Goal: Transaction & Acquisition: Purchase product/service

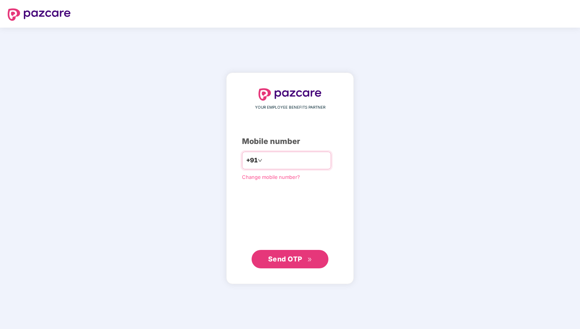
click at [283, 159] on input "number" at bounding box center [295, 160] width 63 height 12
click at [290, 259] on span "Send OTP" at bounding box center [285, 259] width 34 height 8
click at [300, 161] on input "**********" at bounding box center [295, 160] width 63 height 12
click at [310, 159] on input "**********" at bounding box center [295, 160] width 63 height 12
type input "**********"
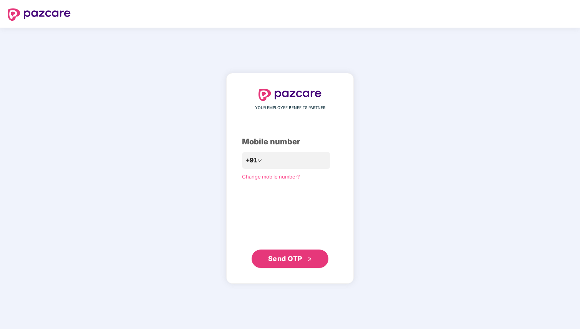
click at [302, 259] on span "Send OTP" at bounding box center [290, 259] width 44 height 11
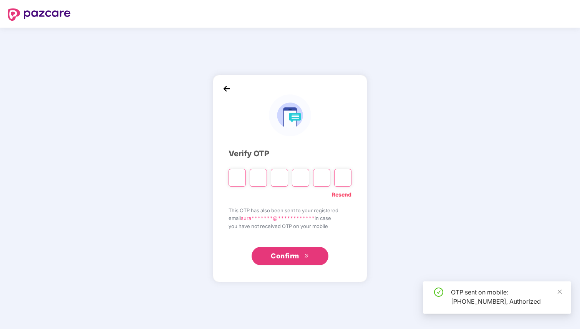
click at [237, 176] on input "Please enter verification code. Digit 1" at bounding box center [237, 178] width 17 height 18
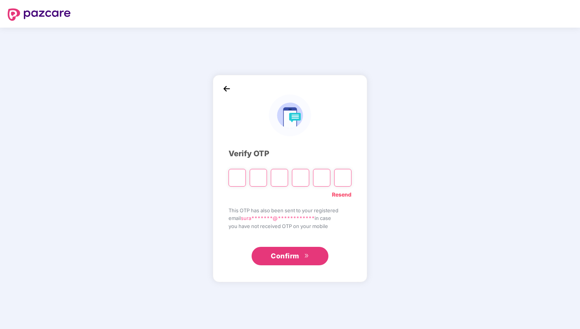
type input "*"
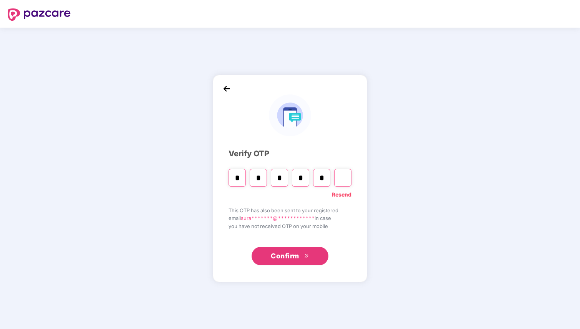
type input "*"
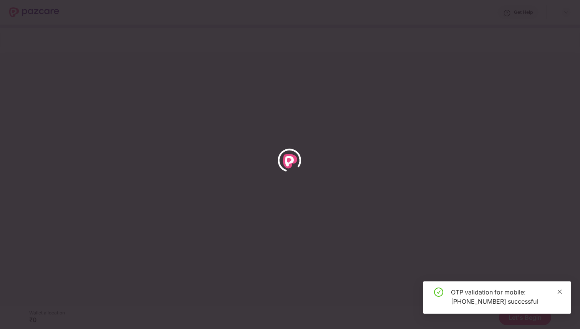
click at [561, 294] on icon "close" at bounding box center [559, 291] width 5 height 5
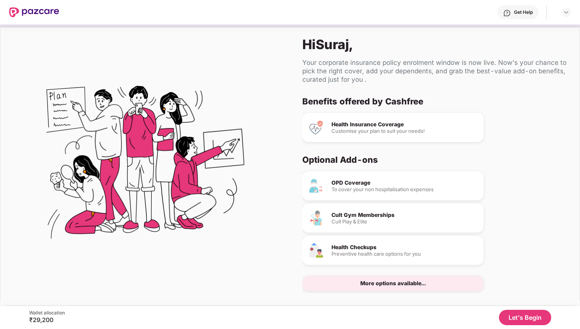
click at [525, 318] on button "Let's Begin" at bounding box center [525, 317] width 52 height 15
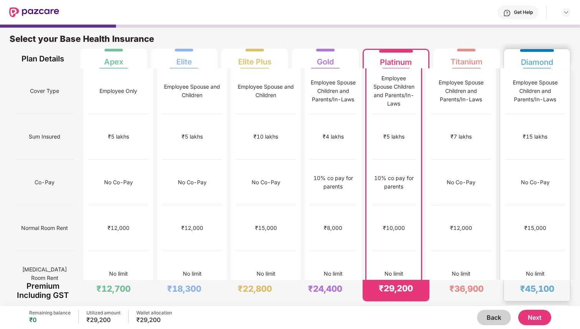
click at [525, 84] on div "Employee Spouse Children and Parents/In-Laws" at bounding box center [535, 90] width 60 height 25
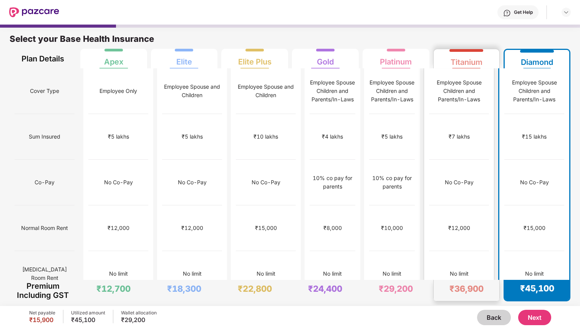
click at [472, 96] on div "Employee Spouse Children and Parents/In-Laws" at bounding box center [459, 90] width 60 height 25
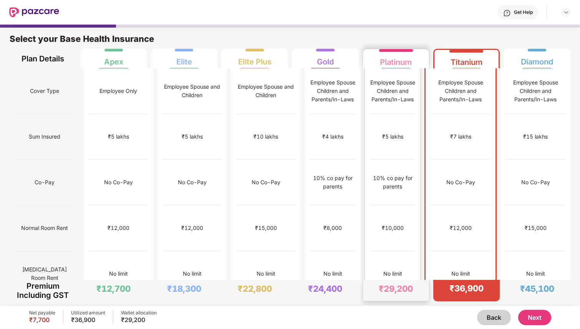
click at [415, 120] on div "₹5 lakhs" at bounding box center [392, 137] width 45 height 46
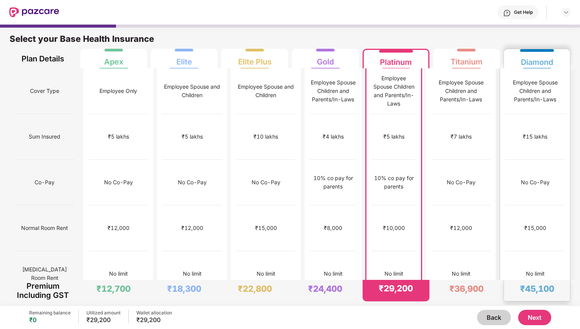
click at [547, 179] on div "No Co-Pay" at bounding box center [535, 183] width 60 height 46
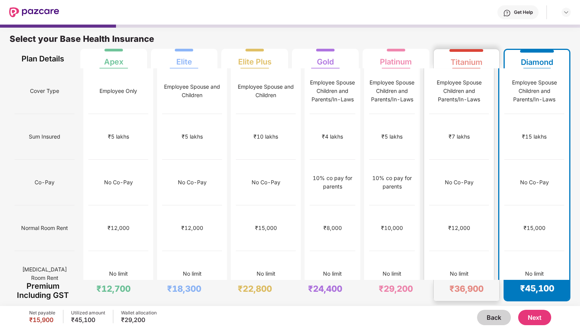
click at [483, 206] on div "₹12,000" at bounding box center [459, 229] width 60 height 46
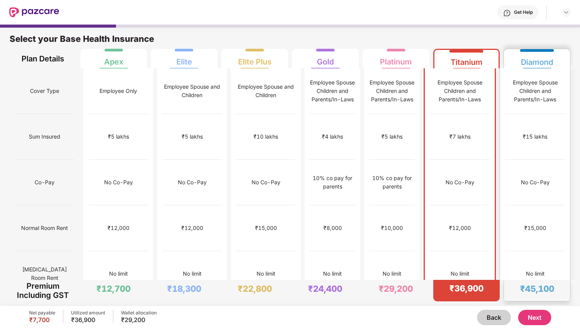
click at [527, 179] on div "No Co-Pay" at bounding box center [535, 183] width 60 height 46
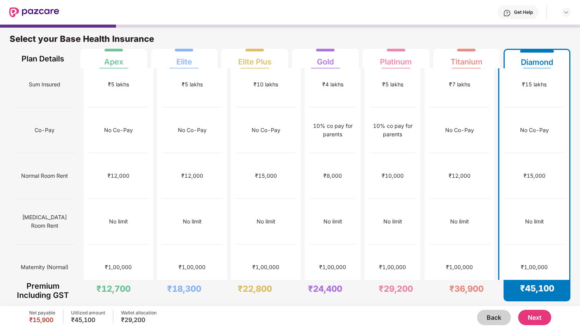
scroll to position [90, 0]
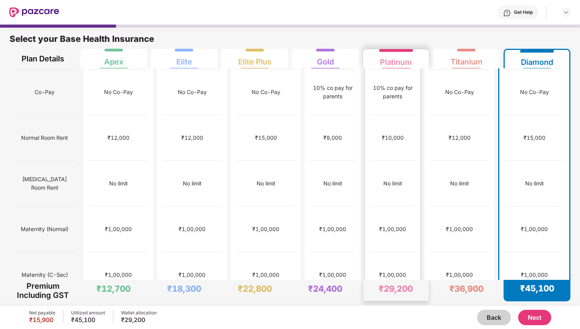
click at [408, 252] on div "₹1,00,000" at bounding box center [392, 275] width 45 height 46
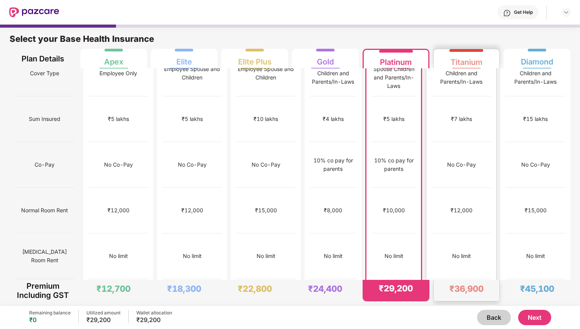
scroll to position [19, 0]
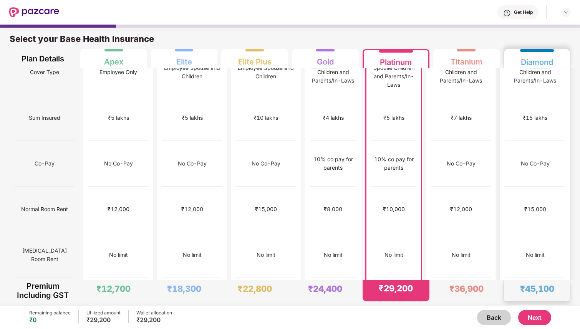
click at [545, 205] on div "₹15,000" at bounding box center [535, 209] width 22 height 8
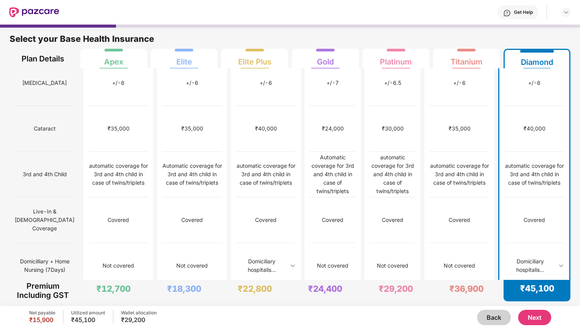
scroll to position [378, 0]
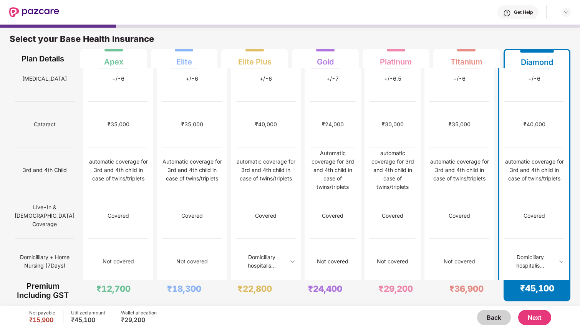
click at [560, 259] on img at bounding box center [561, 262] width 6 height 6
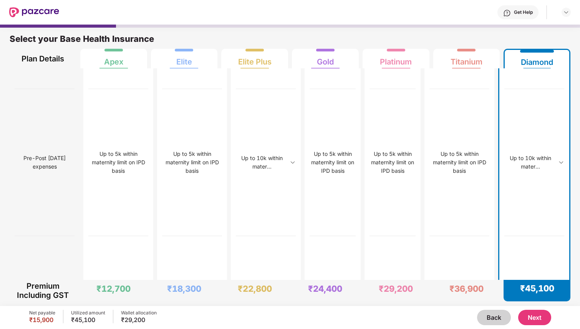
scroll to position [2036, 0]
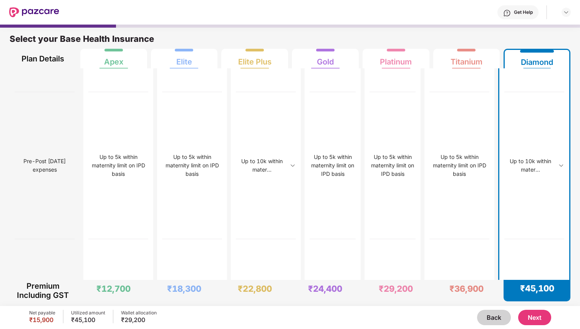
click at [541, 92] on div "Covered upto SI only in case of life threatening scenario" at bounding box center [534, 18] width 60 height 147
click at [541, 31] on div "Covered upto SI only in case of life threatening scenario" at bounding box center [534, 18] width 60 height 25
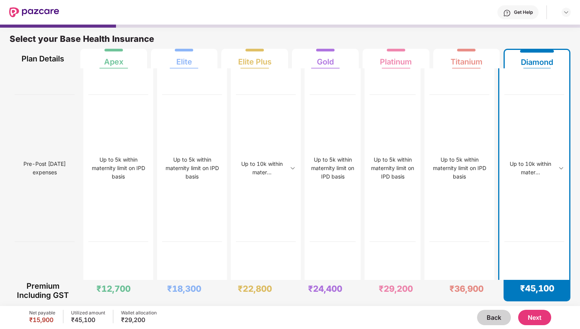
scroll to position [2028, 0]
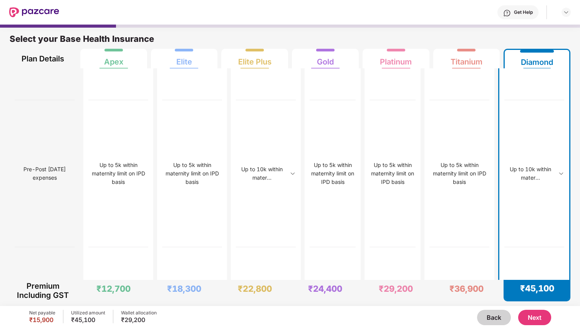
click at [501, 315] on button "Back" at bounding box center [494, 317] width 34 height 15
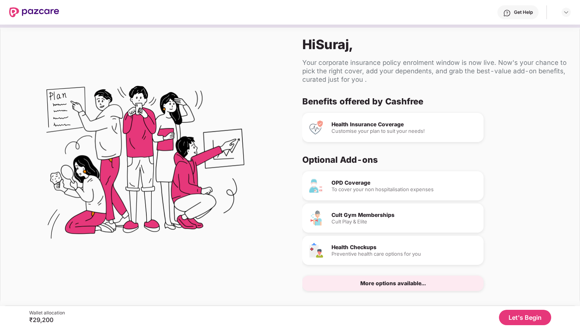
click at [525, 315] on button "Let's Begin" at bounding box center [525, 317] width 52 height 15
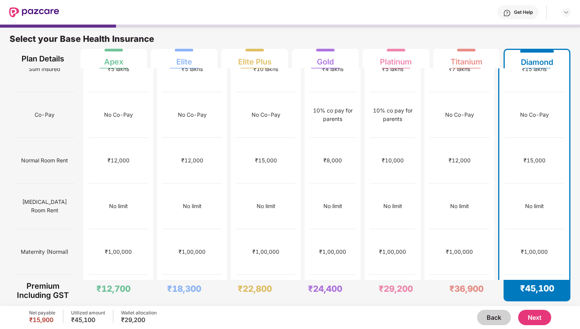
scroll to position [0, 0]
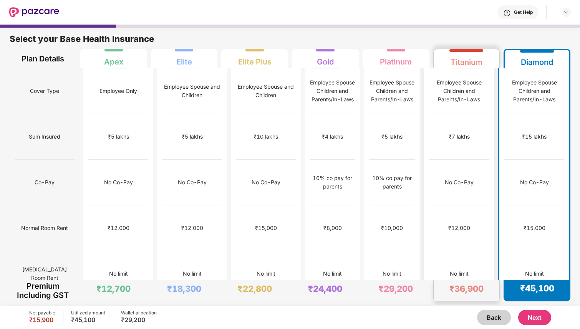
click at [469, 138] on div "₹7 lakhs" at bounding box center [459, 137] width 60 height 46
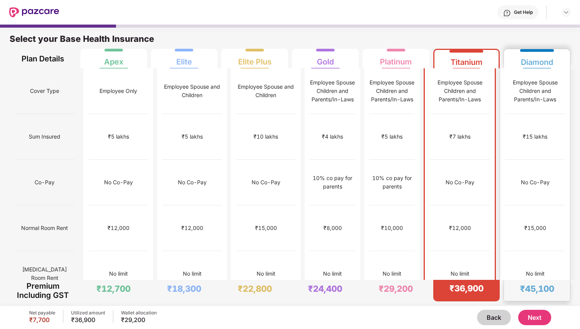
click at [523, 160] on div "No Co-Pay" at bounding box center [535, 183] width 60 height 46
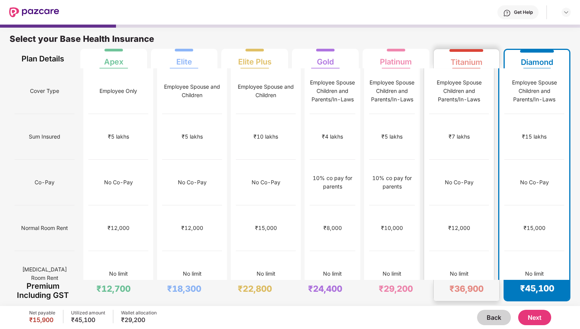
click at [472, 208] on div "₹12,000" at bounding box center [459, 229] width 60 height 46
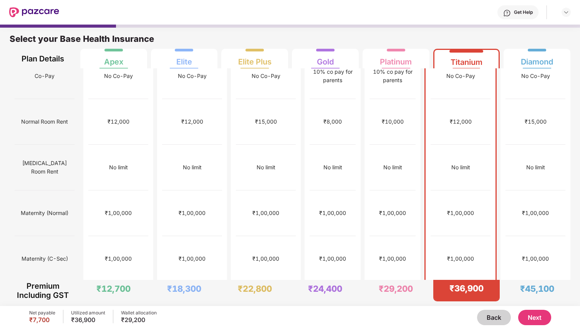
scroll to position [194, 0]
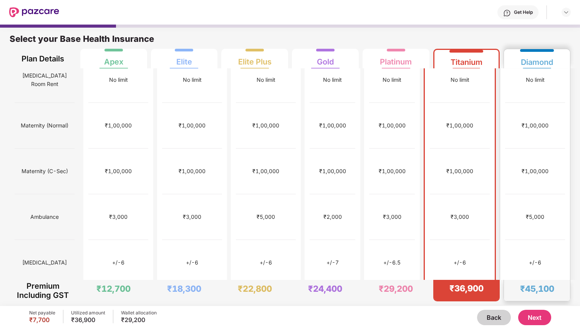
click at [523, 194] on div "₹5,000" at bounding box center [535, 217] width 60 height 46
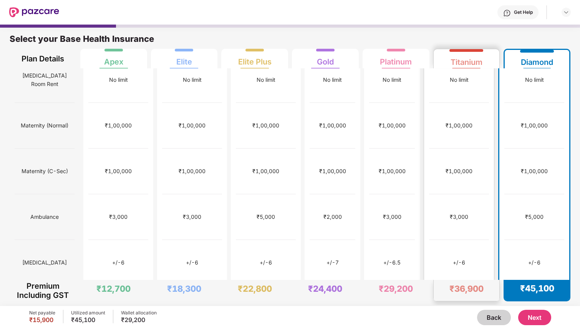
click at [474, 240] on div "+/-6" at bounding box center [459, 263] width 60 height 46
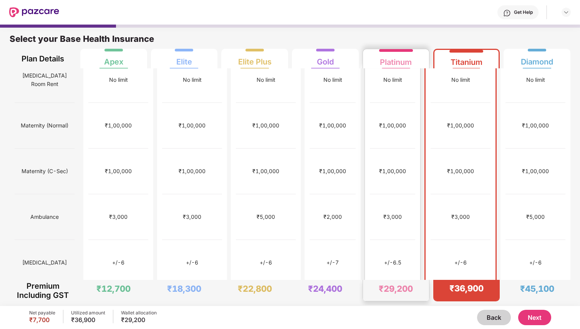
click at [400, 240] on div "+/-6.5" at bounding box center [392, 263] width 45 height 46
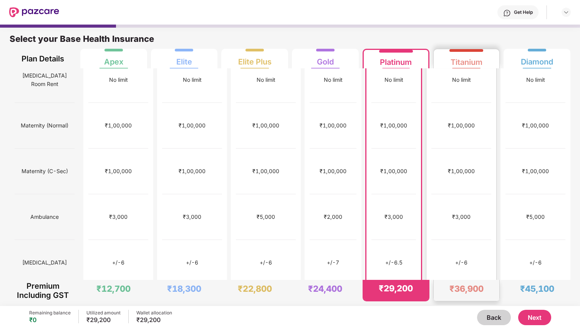
click at [444, 240] on div "+/-6" at bounding box center [461, 263] width 60 height 46
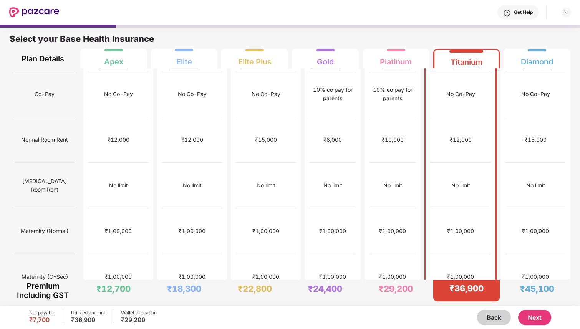
scroll to position [0, 0]
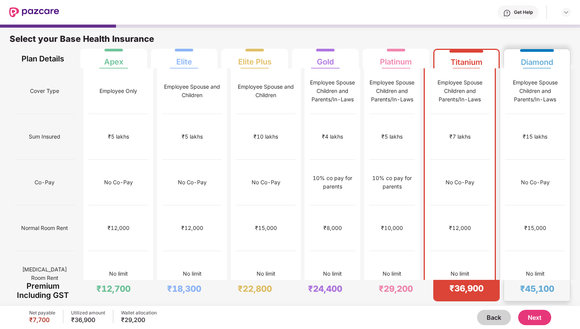
click at [536, 178] on div "No Co-Pay" at bounding box center [535, 182] width 29 height 8
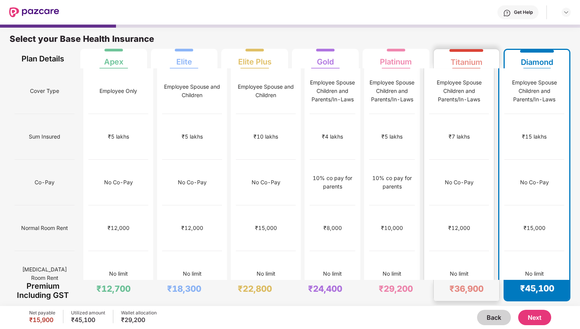
click at [477, 166] on div "No Co-Pay" at bounding box center [459, 183] width 60 height 46
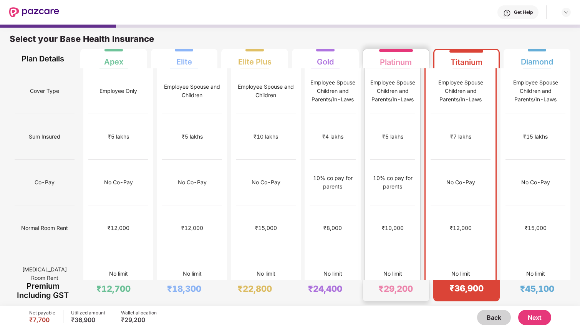
click at [383, 174] on div "10% co pay for parents" at bounding box center [392, 182] width 45 height 17
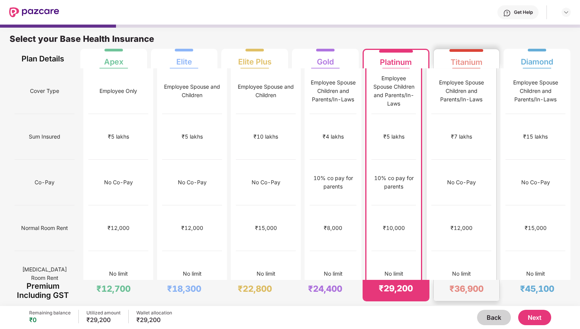
click at [474, 169] on div "No Co-Pay" at bounding box center [461, 183] width 60 height 46
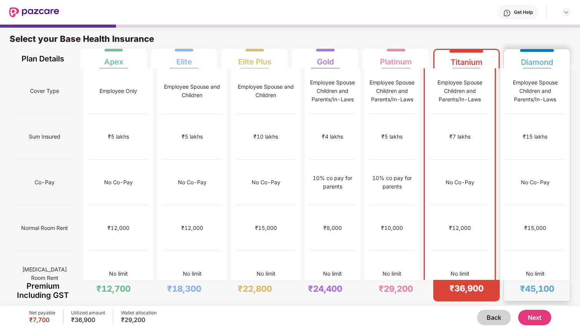
click at [539, 285] on div "₹45,100" at bounding box center [537, 289] width 34 height 11
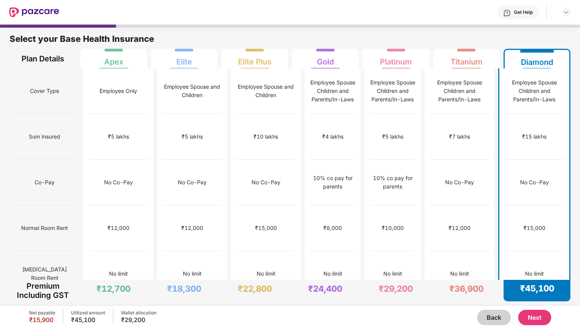
click at [536, 320] on button "Next" at bounding box center [534, 317] width 33 height 15
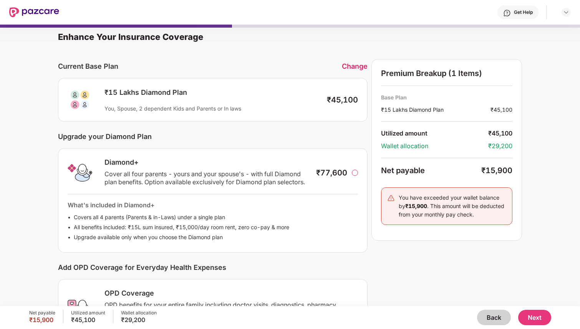
click at [345, 180] on div "Diamond+ Cover all four parents - yours and your spouse's - with full Diamond p…" at bounding box center [213, 173] width 290 height 30
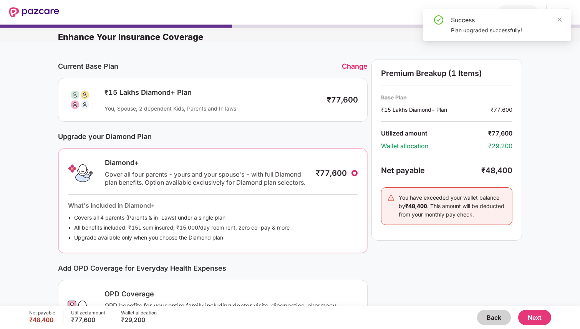
click at [345, 181] on div "Diamond+ Cover all four parents - yours and your spouse's - with full Diamond p…" at bounding box center [213, 173] width 290 height 30
click at [358, 65] on div "Change" at bounding box center [355, 66] width 26 height 8
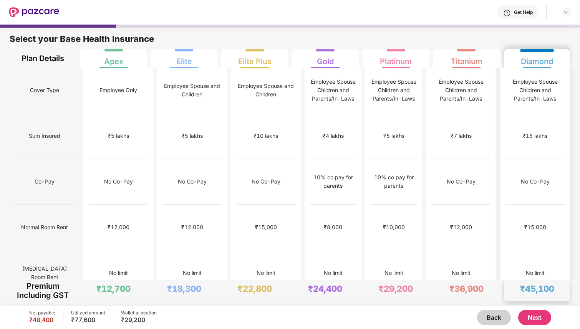
click at [534, 223] on div "₹15,000" at bounding box center [535, 227] width 22 height 8
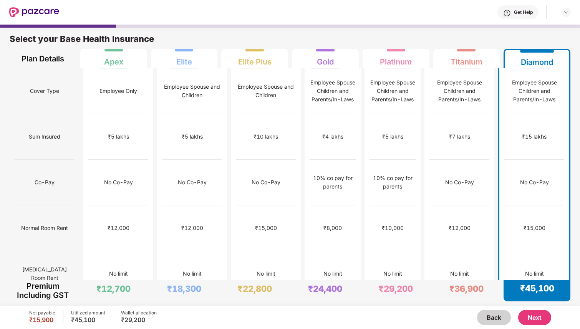
click at [537, 318] on button "Next" at bounding box center [534, 317] width 33 height 15
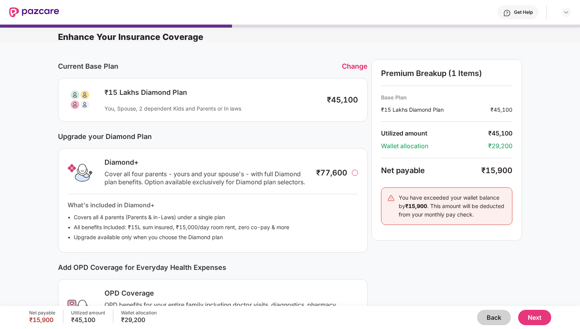
click at [501, 321] on button "Back" at bounding box center [494, 317] width 34 height 15
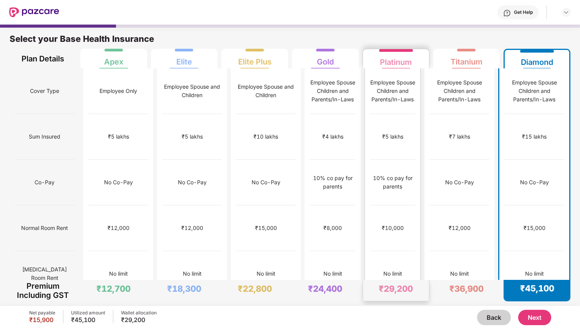
click at [400, 174] on div "10% co pay for parents" at bounding box center [392, 182] width 45 height 17
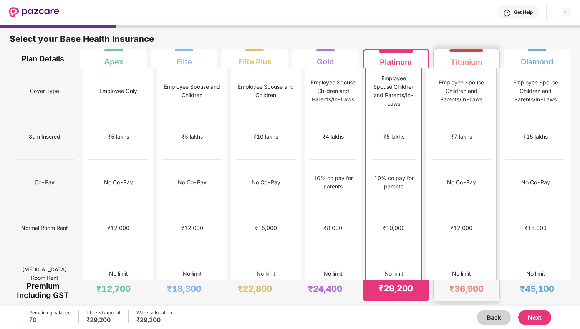
click at [477, 175] on div "No Co-Pay" at bounding box center [461, 183] width 60 height 46
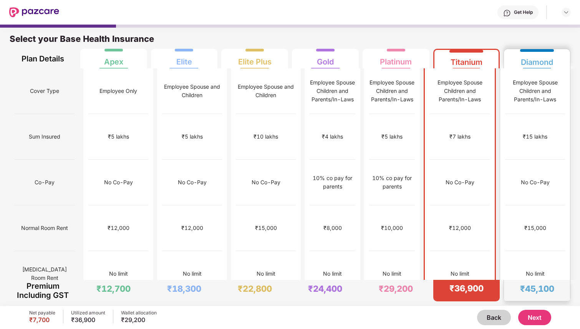
click at [544, 178] on div "No Co-Pay" at bounding box center [535, 182] width 29 height 8
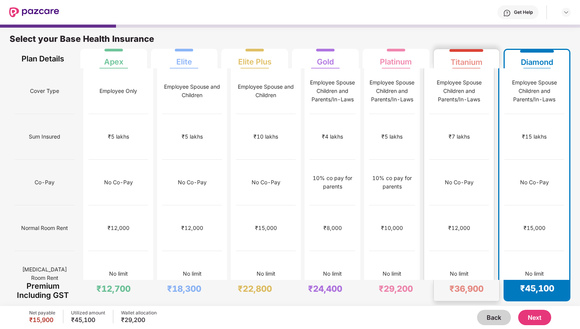
click at [480, 164] on div "No Co-Pay" at bounding box center [459, 183] width 60 height 46
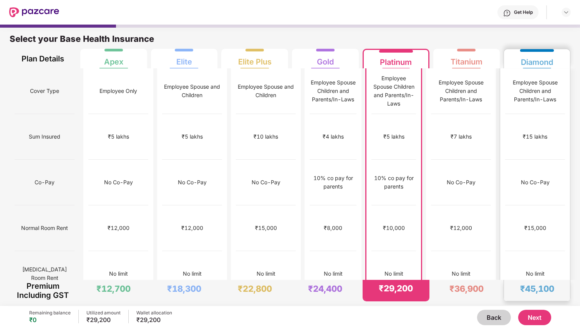
click at [526, 206] on div "₹15,000" at bounding box center [535, 229] width 60 height 46
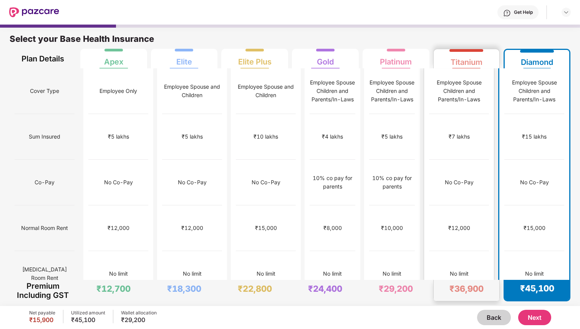
click at [467, 224] on div "₹12,000" at bounding box center [459, 228] width 22 height 8
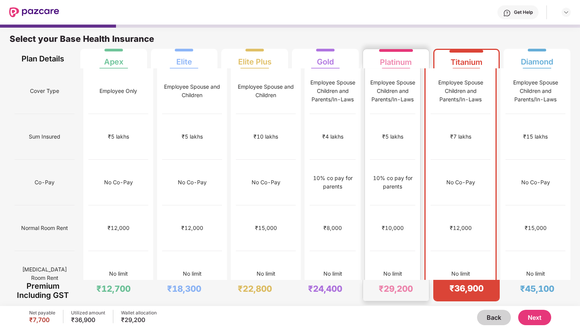
click at [407, 206] on div "₹10,000" at bounding box center [392, 229] width 45 height 46
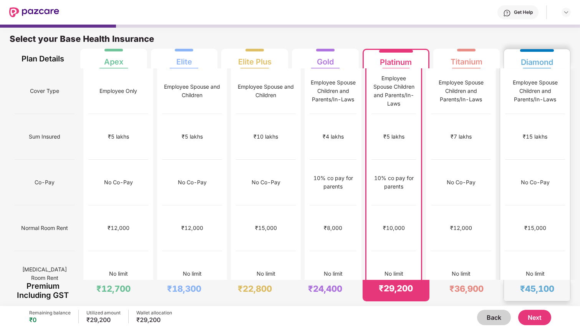
click at [526, 174] on div "No Co-Pay" at bounding box center [535, 183] width 60 height 46
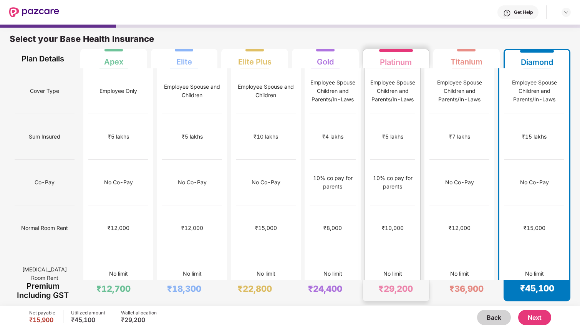
click at [401, 206] on div "₹10,000" at bounding box center [392, 229] width 45 height 46
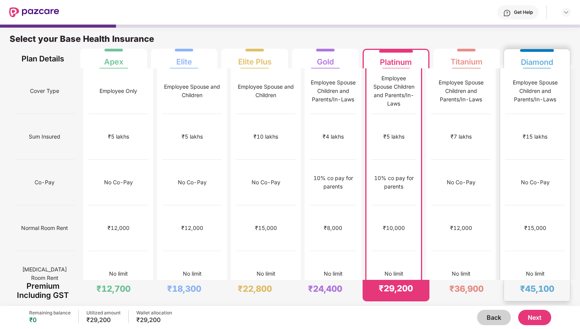
click at [529, 224] on div "₹15,000" at bounding box center [535, 228] width 22 height 8
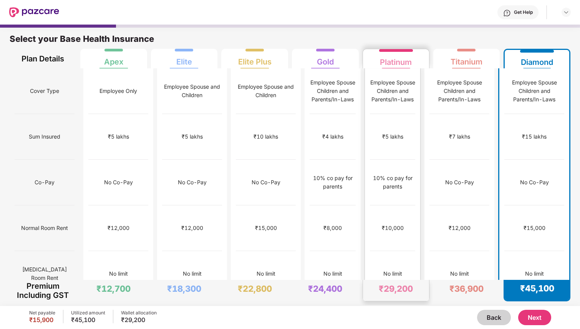
click at [397, 206] on div "₹10,000" at bounding box center [392, 229] width 45 height 46
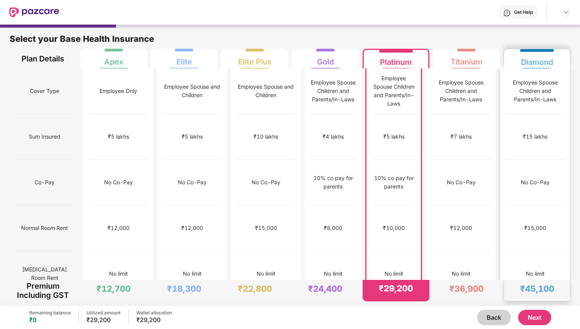
click at [540, 251] on div "No limit" at bounding box center [535, 274] width 60 height 46
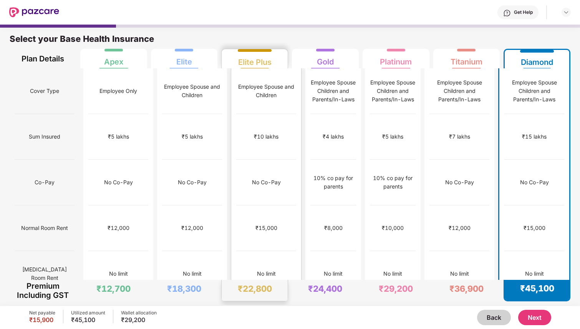
click at [264, 160] on div "No Co-Pay" at bounding box center [266, 183] width 60 height 46
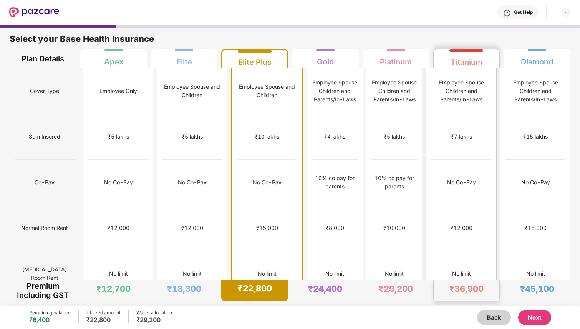
click at [473, 178] on div "No Co-Pay" at bounding box center [461, 182] width 29 height 8
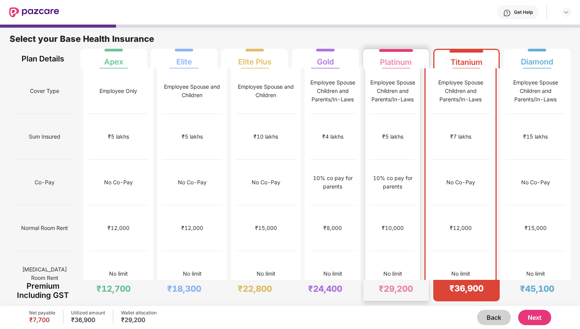
click at [415, 174] on div "10% co pay for parents" at bounding box center [392, 182] width 45 height 17
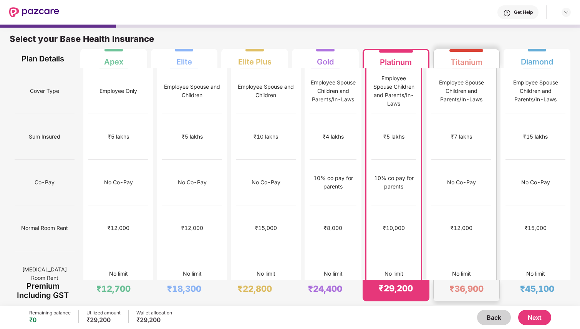
click at [455, 178] on div "No Co-Pay" at bounding box center [461, 182] width 29 height 8
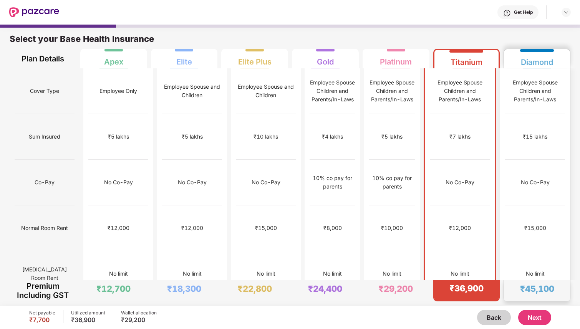
click at [539, 178] on div "No Co-Pay" at bounding box center [535, 182] width 29 height 8
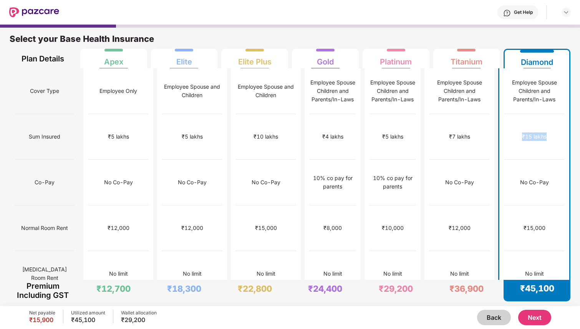
drag, startPoint x: 521, startPoint y: 123, endPoint x: 553, endPoint y: 126, distance: 32.1
click at [553, 126] on div "₹15 lakhs" at bounding box center [534, 137] width 60 height 46
click at [541, 133] on div "₹15 lakhs" at bounding box center [534, 137] width 25 height 8
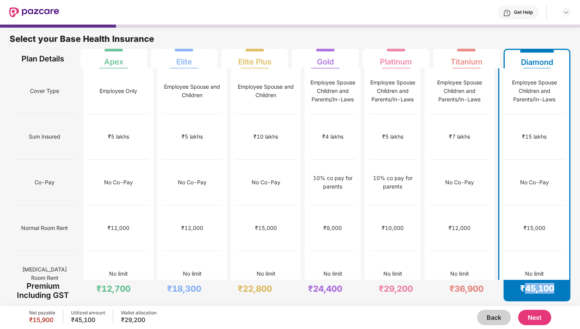
drag, startPoint x: 522, startPoint y: 289, endPoint x: 576, endPoint y: 289, distance: 53.4
click at [576, 289] on div "Premium Including GST ₹12,700 ₹18,300 ₹22,800 ₹24,400 ₹29,200 ₹36,900 ₹45,100" at bounding box center [290, 292] width 580 height 25
drag, startPoint x: 130, startPoint y: 320, endPoint x: 176, endPoint y: 320, distance: 46.1
click at [176, 320] on div "Net payable ₹15,900 Utilized amount ₹45,100 Wallet allocation ₹29,200 Back Next" at bounding box center [290, 317] width 522 height 15
drag, startPoint x: 27, startPoint y: 323, endPoint x: 53, endPoint y: 322, distance: 25.8
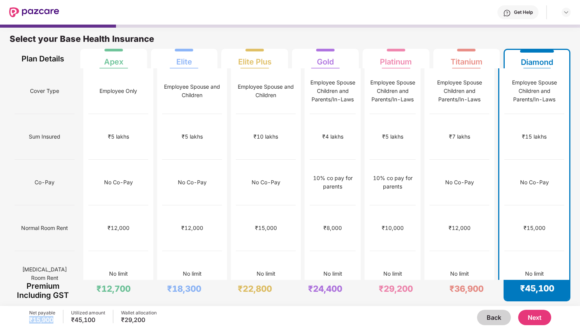
click at [53, 322] on div "Net payable ₹15,900 Utilized amount ₹45,100 Wallet allocation ₹29,200 Back Next" at bounding box center [290, 317] width 580 height 23
click at [51, 319] on div "₹15,900" at bounding box center [42, 320] width 26 height 8
drag, startPoint x: 27, startPoint y: 319, endPoint x: 54, endPoint y: 320, distance: 27.3
click at [54, 320] on div "Net payable ₹15,900 Utilized amount ₹45,100 Wallet allocation ₹29,200 Back Next" at bounding box center [290, 317] width 580 height 23
click at [20, 315] on div "Net payable ₹15,900 Utilized amount ₹45,100 Wallet allocation ₹29,200 Back Next" at bounding box center [290, 317] width 580 height 23
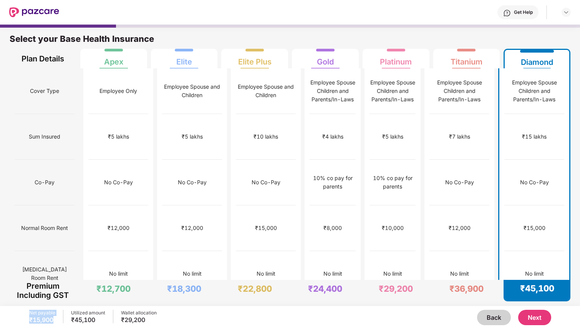
drag, startPoint x: 25, startPoint y: 315, endPoint x: 55, endPoint y: 321, distance: 31.0
click at [55, 322] on div "Net payable ₹15,900 Utilized amount ₹45,100 Wallet allocation ₹29,200 Back Next" at bounding box center [290, 317] width 580 height 23
click at [55, 321] on div "Net payable ₹15,900 Utilized amount ₹45,100 Wallet allocation ₹29,200" at bounding box center [93, 317] width 128 height 15
drag, startPoint x: 55, startPoint y: 318, endPoint x: 267, endPoint y: 329, distance: 212.3
click at [267, 329] on div "Net payable ₹15,900 Utilized amount ₹45,100 Wallet allocation ₹29,200 Back Next" at bounding box center [290, 317] width 522 height 23
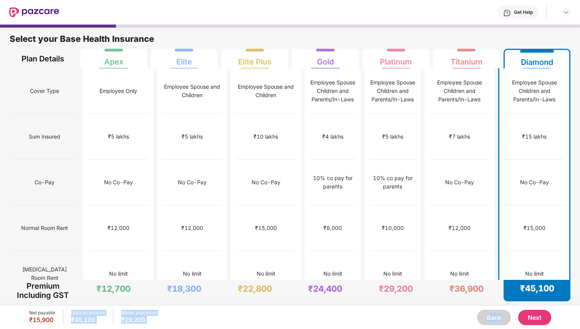
click at [267, 322] on div "Back Next" at bounding box center [354, 317] width 395 height 15
click at [529, 251] on div "No limit" at bounding box center [534, 274] width 60 height 46
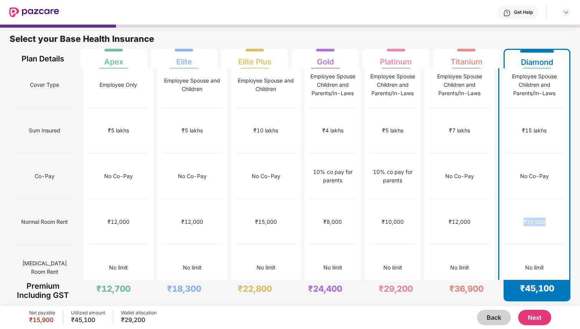
drag, startPoint x: 522, startPoint y: 192, endPoint x: 554, endPoint y: 192, distance: 31.9
click at [554, 199] on div "₹15,000" at bounding box center [534, 222] width 60 height 46
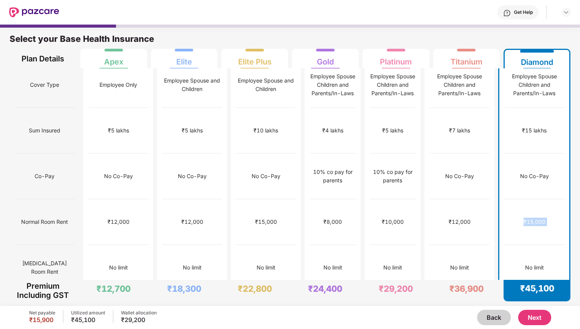
click at [529, 218] on div "₹15,000" at bounding box center [535, 222] width 22 height 8
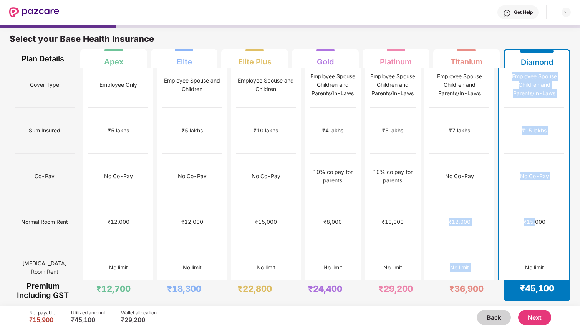
drag, startPoint x: 453, startPoint y: 191, endPoint x: 536, endPoint y: 194, distance: 83.0
click at [536, 218] on div "₹15,000" at bounding box center [535, 222] width 22 height 8
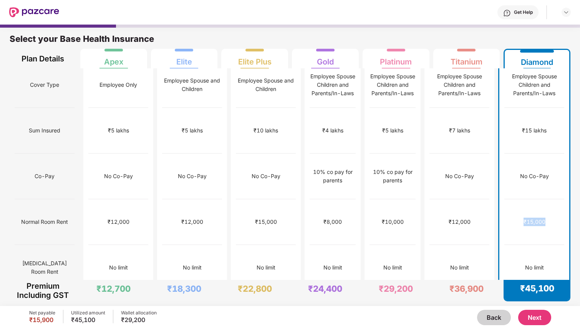
drag, startPoint x: 525, startPoint y: 194, endPoint x: 551, endPoint y: 194, distance: 25.7
click at [551, 199] on div "₹15,000" at bounding box center [534, 222] width 60 height 46
click at [539, 318] on button "Next" at bounding box center [534, 317] width 33 height 15
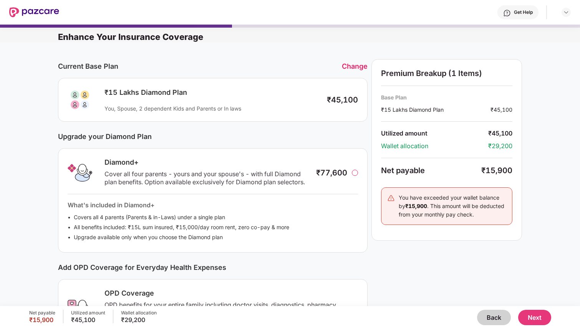
scroll to position [142, 0]
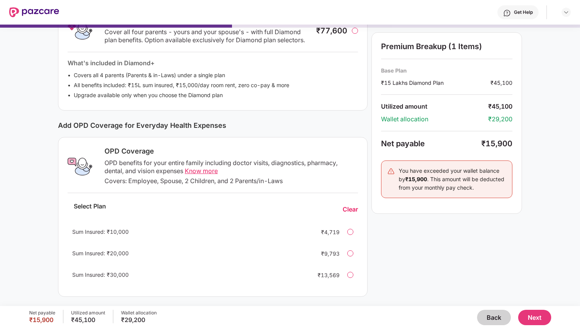
click at [535, 315] on button "Next" at bounding box center [534, 317] width 33 height 15
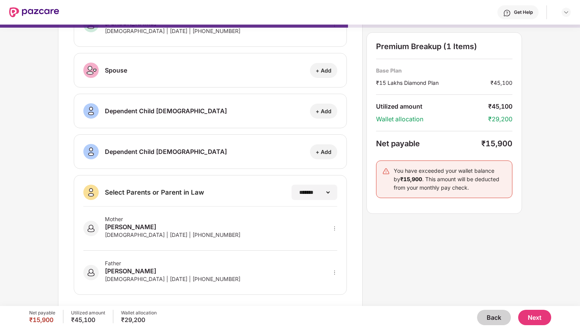
scroll to position [70, 0]
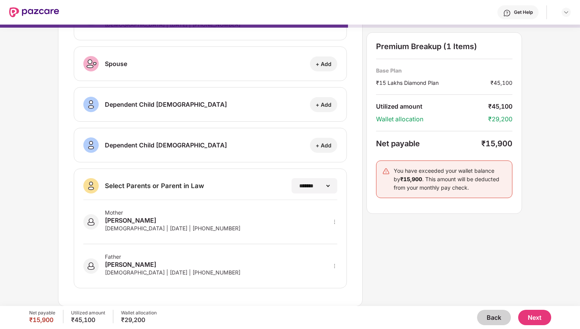
click at [277, 222] on div "Mother [PERSON_NAME] [DEMOGRAPHIC_DATA] | [DATE] | [PHONE_NUMBER]" at bounding box center [210, 222] width 254 height 44
click at [316, 181] on div "**********" at bounding box center [314, 185] width 46 height 15
click at [262, 222] on div "Mother [PERSON_NAME] [DEMOGRAPHIC_DATA] | [DATE] | [PHONE_NUMBER]" at bounding box center [210, 222] width 254 height 44
click at [123, 225] on div "[DEMOGRAPHIC_DATA] | [DATE] | [PHONE_NUMBER]" at bounding box center [173, 228] width 136 height 7
click at [155, 234] on div "Mother [PERSON_NAME] [DEMOGRAPHIC_DATA] | [DATE] | [PHONE_NUMBER]" at bounding box center [173, 221] width 136 height 25
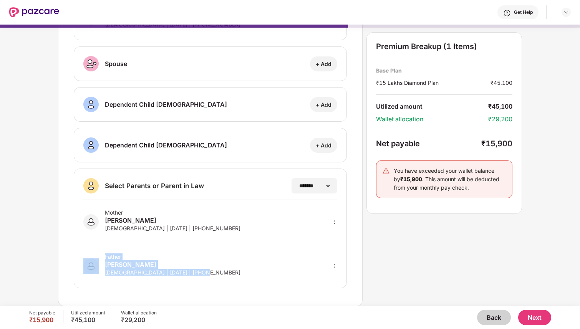
drag, startPoint x: 100, startPoint y: 272, endPoint x: 229, endPoint y: 275, distance: 129.1
click at [229, 275] on div "Father [PERSON_NAME] [DEMOGRAPHIC_DATA] | [DATE] | [PHONE_NUMBER]" at bounding box center [210, 261] width 254 height 35
click at [530, 316] on button "Next" at bounding box center [534, 317] width 33 height 15
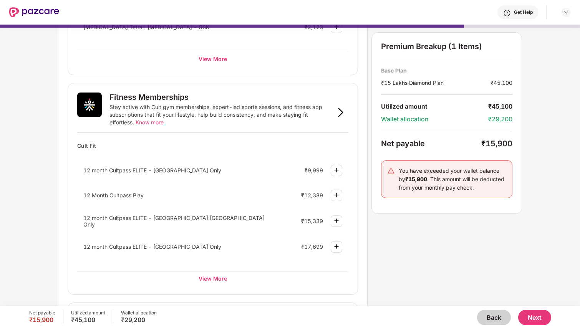
scroll to position [264, 0]
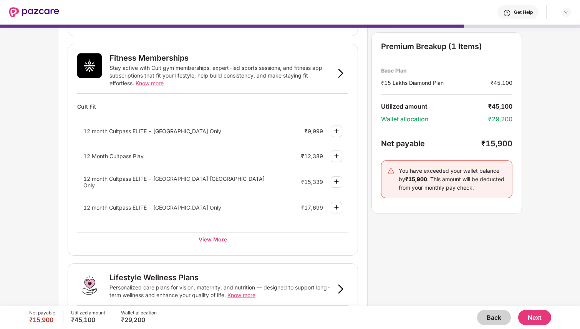
click at [223, 238] on div "View More" at bounding box center [212, 239] width 271 height 14
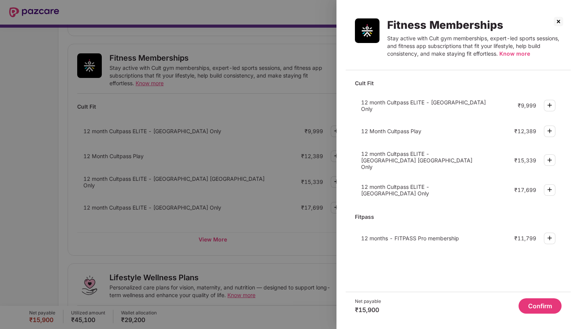
click at [227, 237] on div at bounding box center [290, 164] width 580 height 329
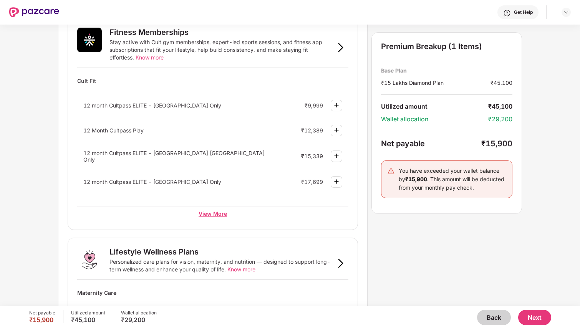
scroll to position [420, 0]
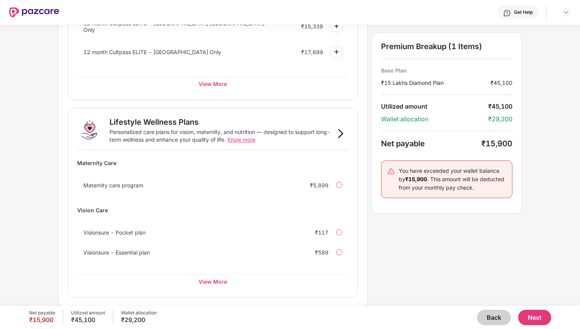
click at [538, 318] on button "Next" at bounding box center [534, 317] width 33 height 15
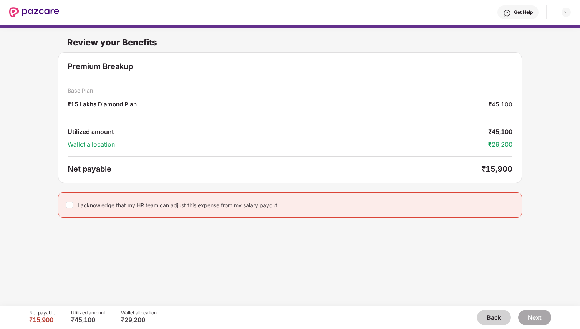
click at [180, 203] on div "I acknowledge that my HR team can adjust this expense from my salary payout." at bounding box center [178, 205] width 201 height 7
click at [63, 204] on div "I acknowledge that my HR team can adjust this expense from my salary payout." at bounding box center [290, 204] width 464 height 25
click at [539, 318] on button "Next" at bounding box center [534, 317] width 33 height 15
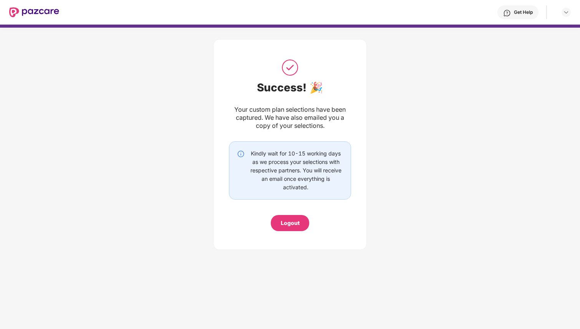
click at [297, 225] on div "Logout" at bounding box center [290, 223] width 19 height 8
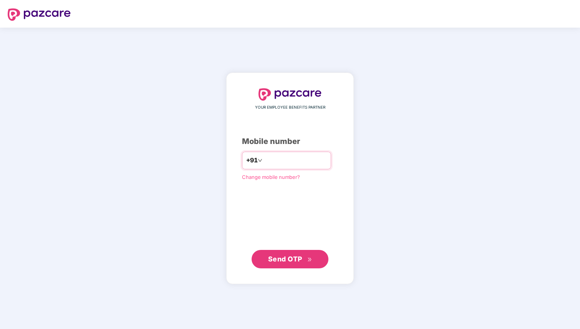
click at [272, 163] on input "number" at bounding box center [295, 160] width 63 height 12
type input "**********"
click at [301, 264] on span "Send OTP" at bounding box center [290, 259] width 44 height 11
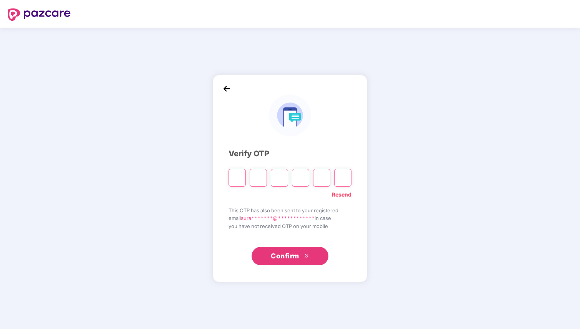
type input "*"
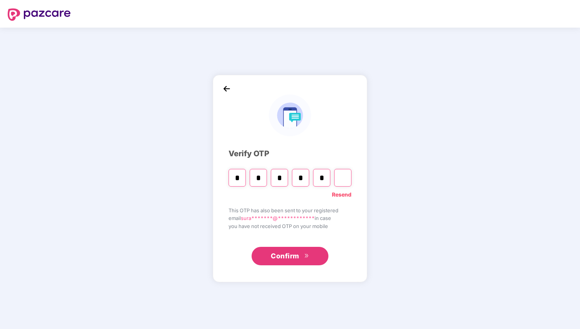
type input "*"
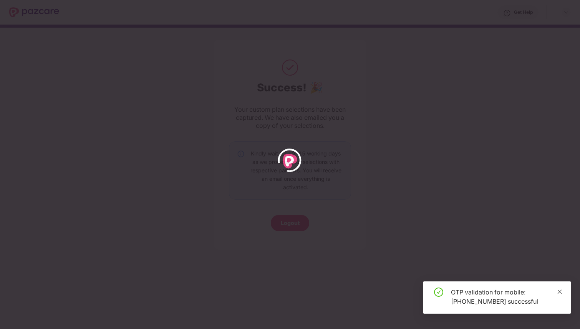
click at [559, 291] on icon "close" at bounding box center [559, 291] width 5 height 5
